Goal: Find contact information: Find contact information

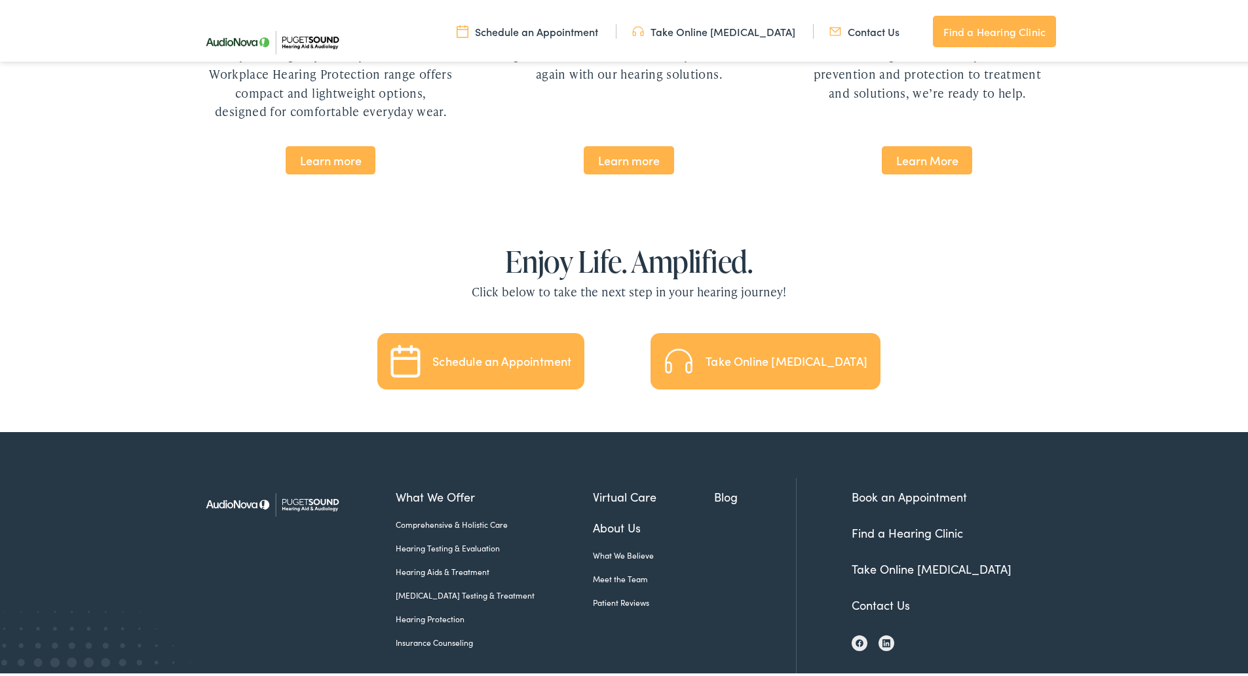
scroll to position [2818, 0]
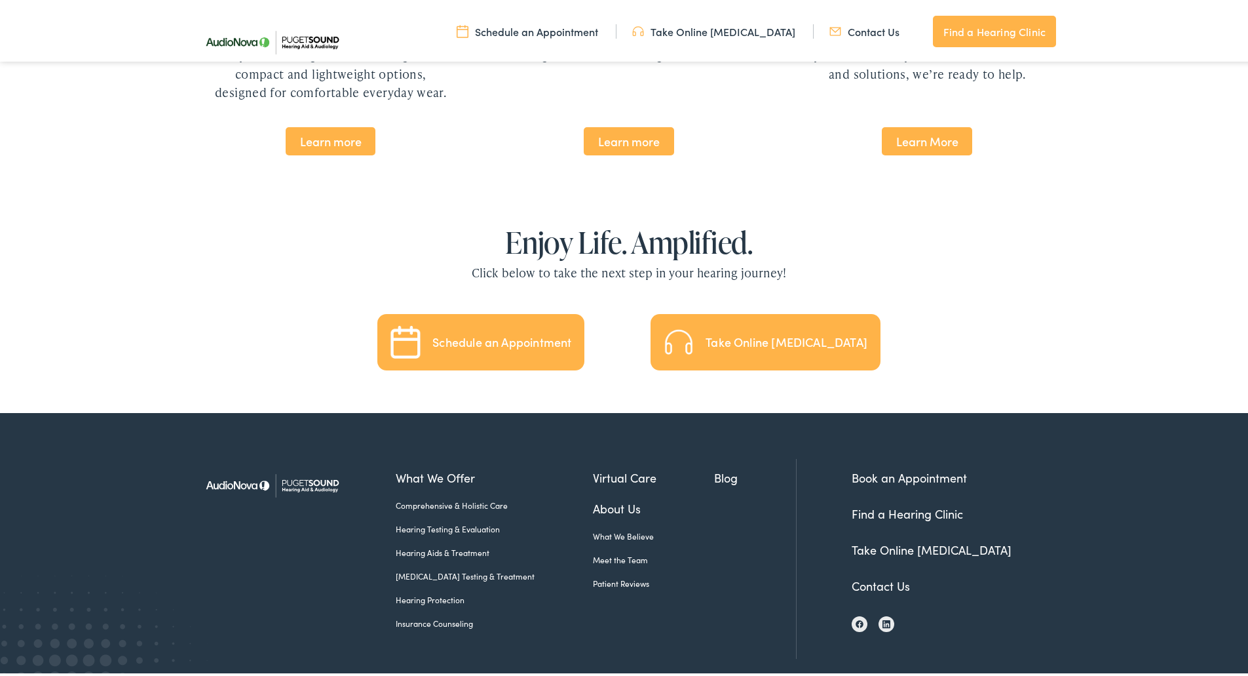
click at [876, 575] on link "Contact Us" at bounding box center [881, 583] width 58 height 16
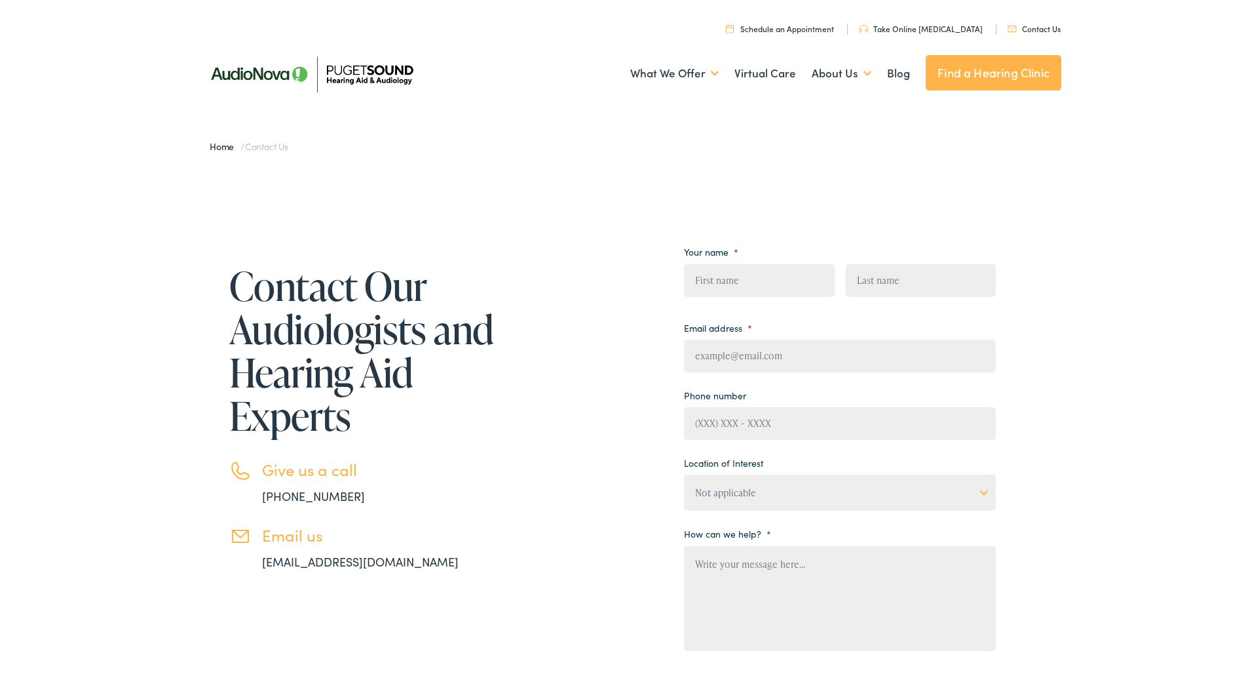
click at [1033, 29] on link "Contact Us" at bounding box center [1034, 25] width 53 height 11
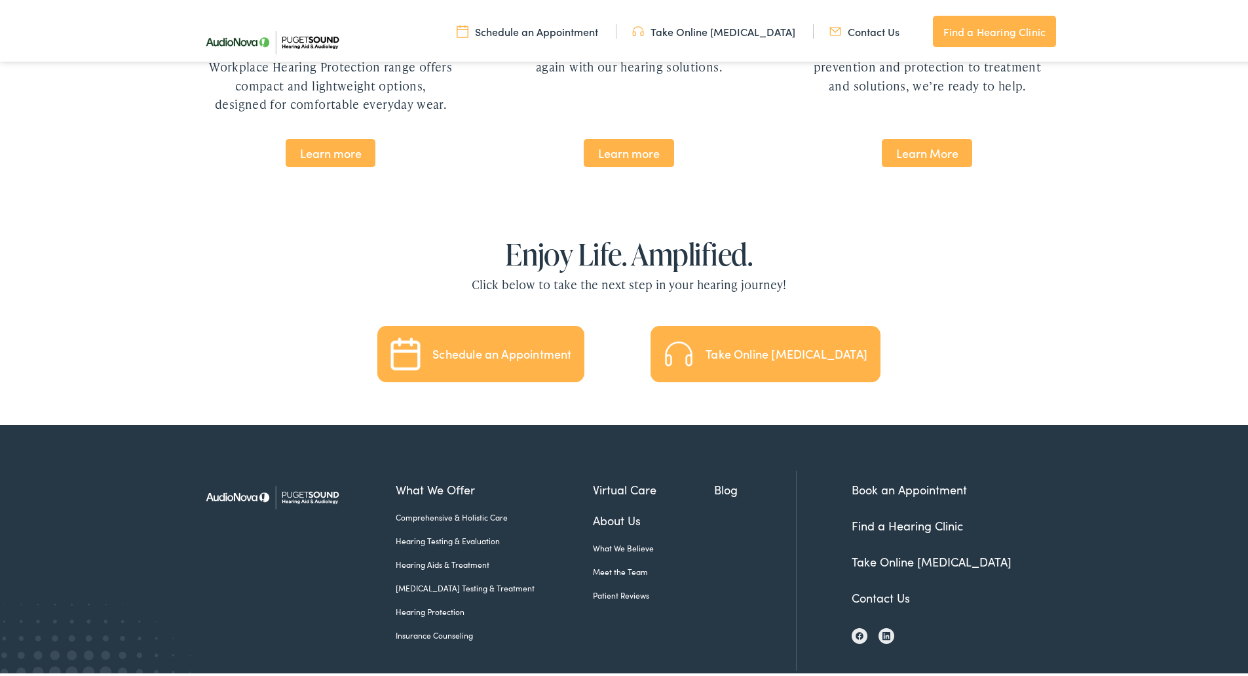
scroll to position [2818, 0]
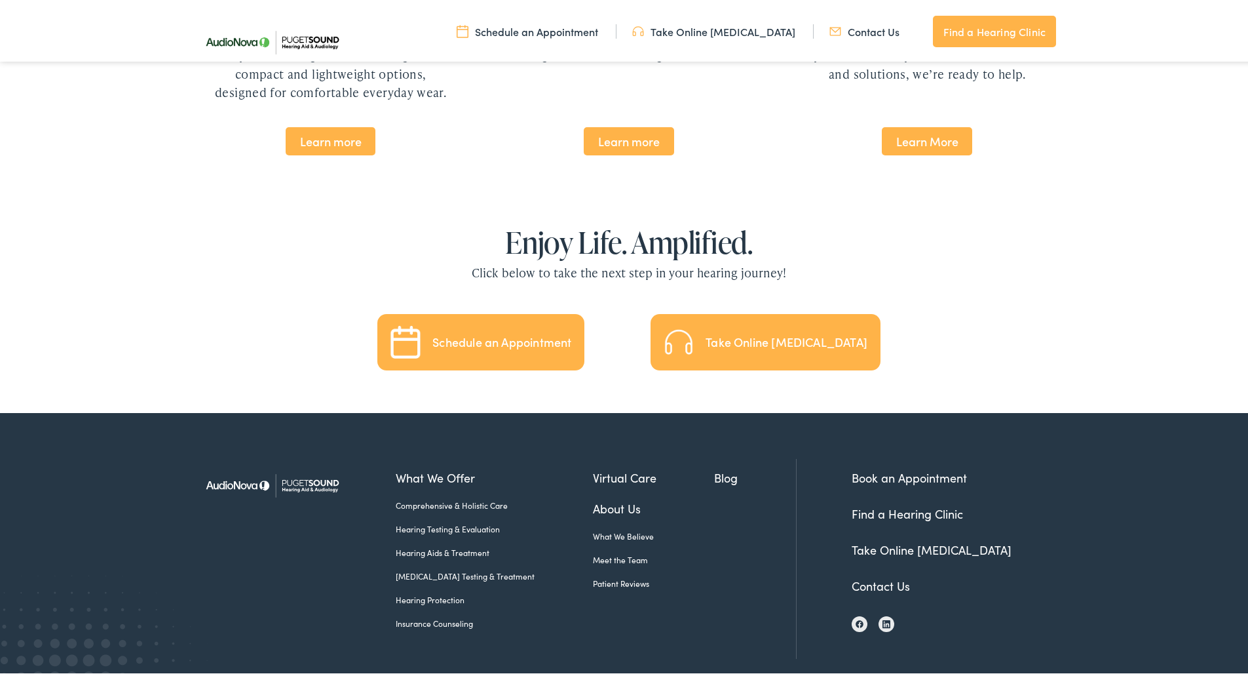
click at [902, 503] on link "Find a Hearing Clinic" at bounding box center [907, 511] width 111 height 16
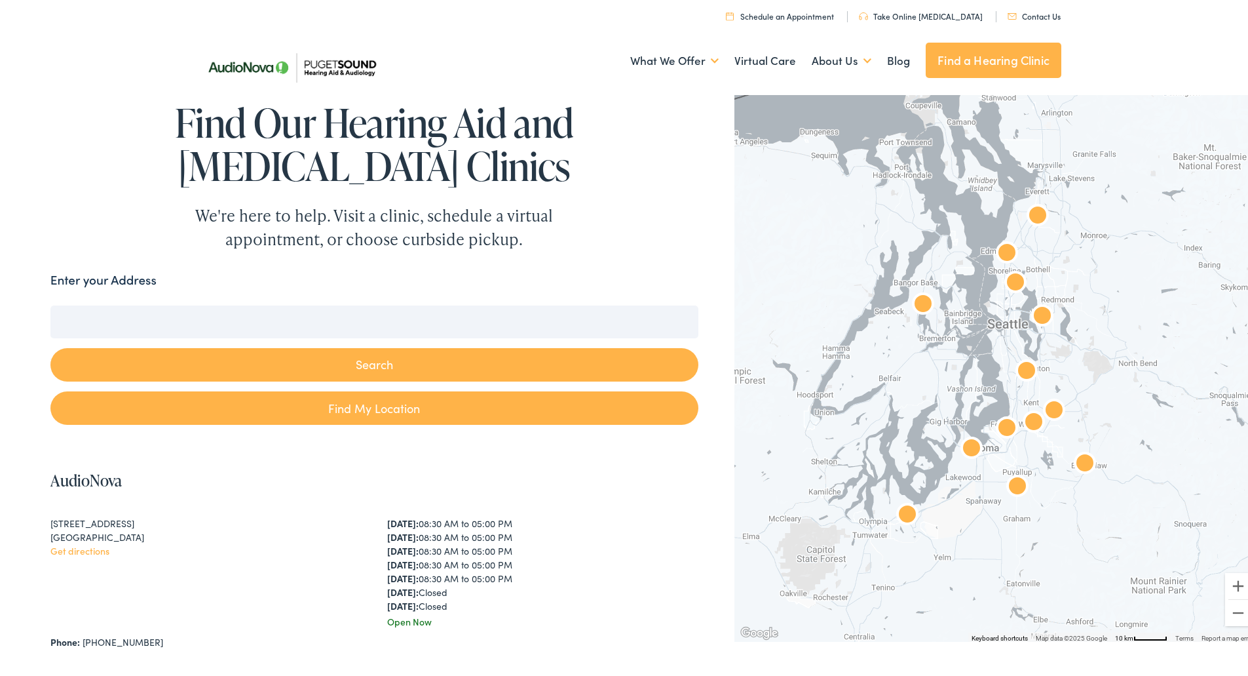
click at [248, 318] on input "Enter your Address" at bounding box center [374, 319] width 648 height 33
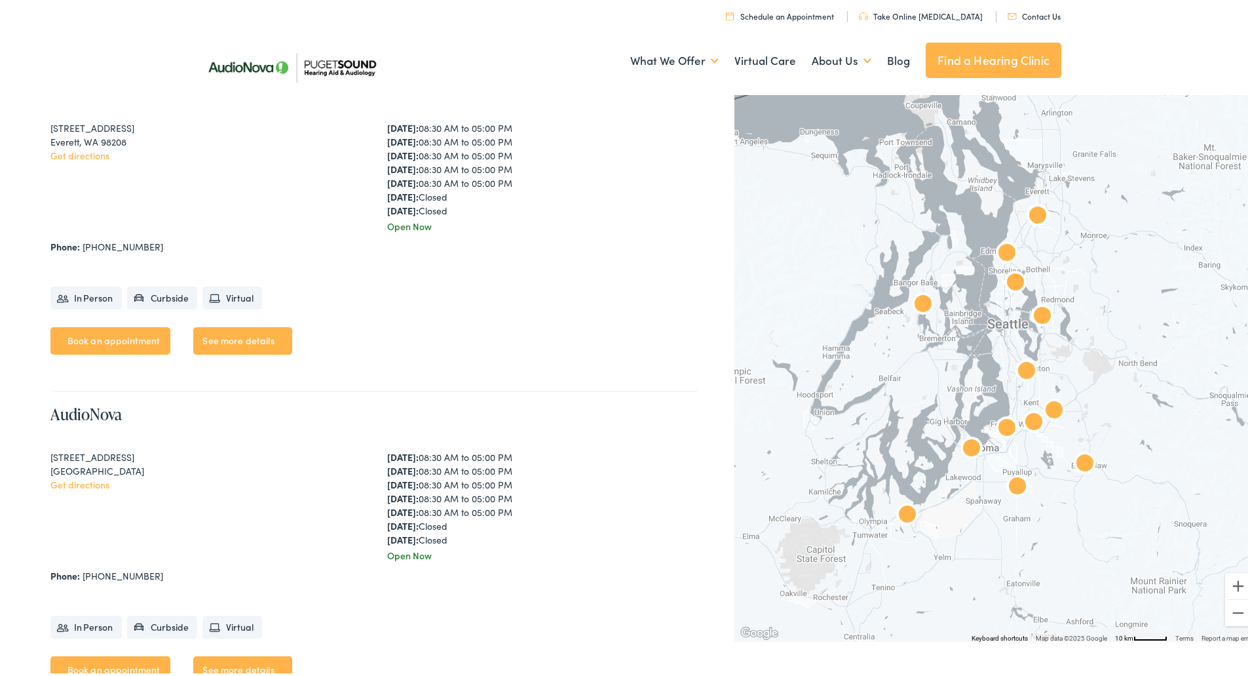
scroll to position [1567, 0]
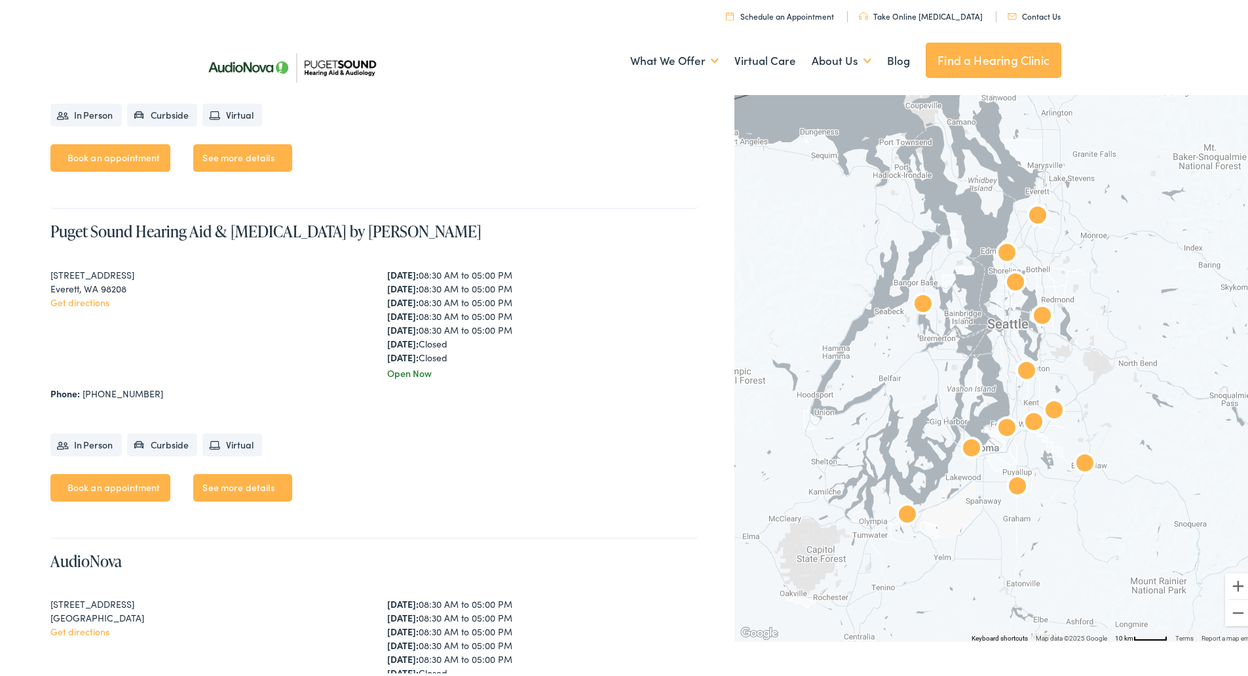
click at [1031, 15] on link "Contact Us" at bounding box center [1034, 13] width 53 height 11
